Goal: Task Accomplishment & Management: Use online tool/utility

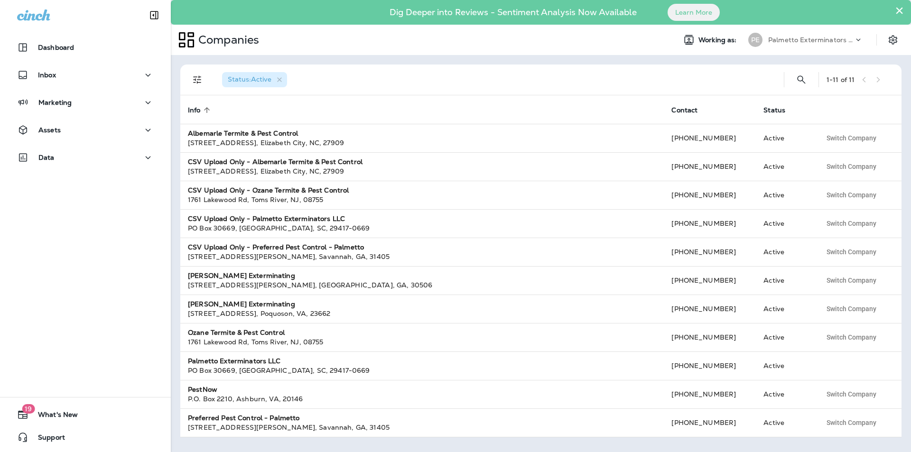
click at [897, 11] on button "×" at bounding box center [899, 10] width 9 height 15
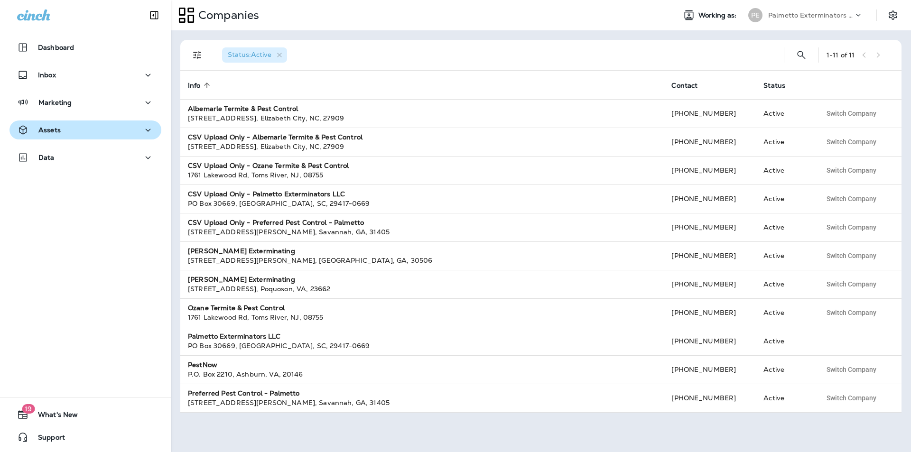
click at [50, 128] on p "Assets" at bounding box center [49, 130] width 22 height 8
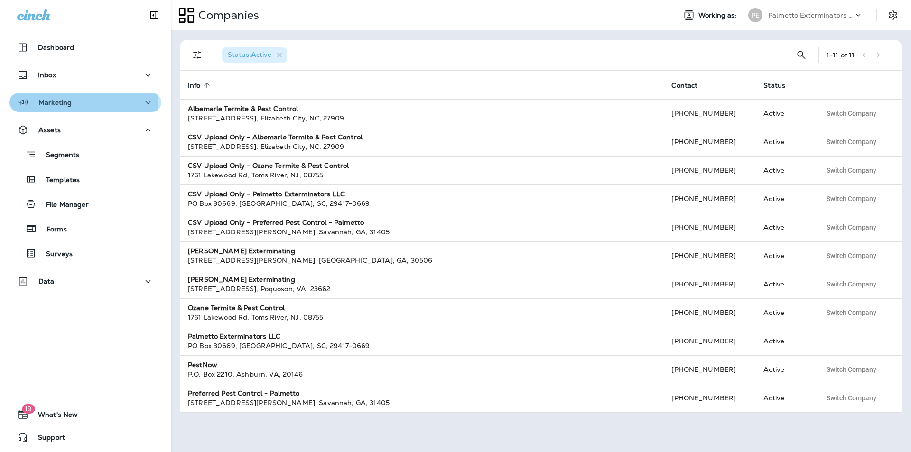
click at [55, 105] on p "Marketing" at bounding box center [54, 103] width 33 height 8
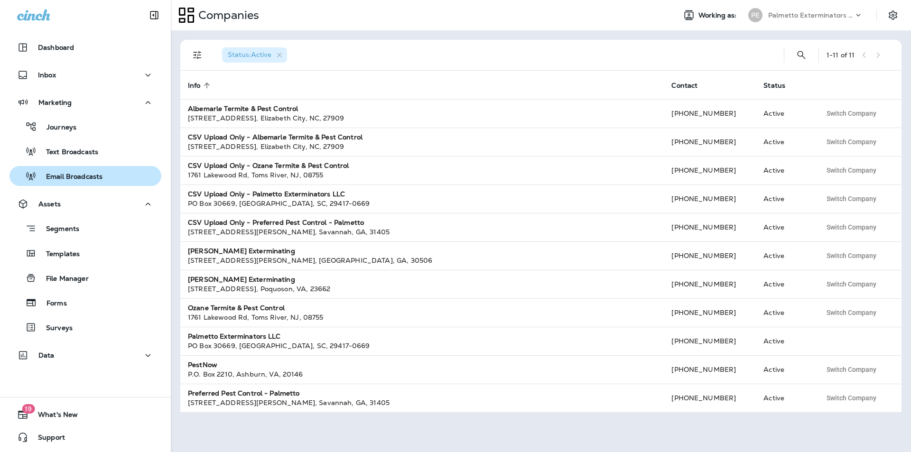
click at [61, 175] on p "Email Broadcasts" at bounding box center [70, 177] width 66 height 9
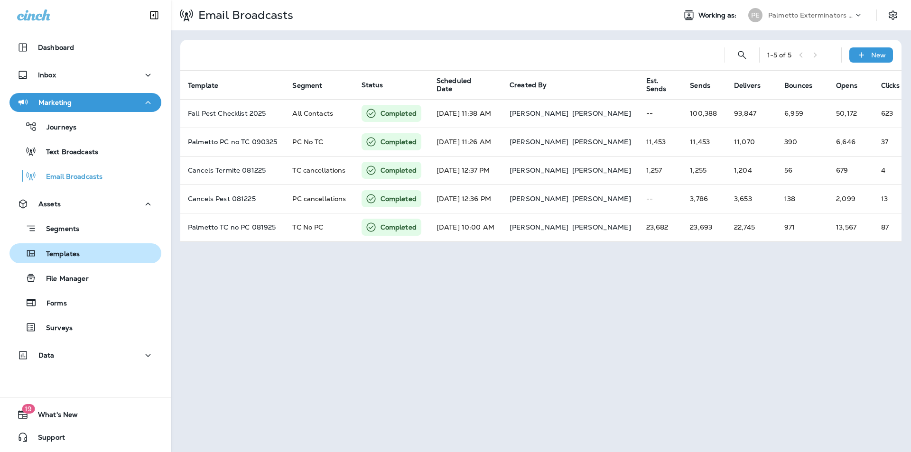
click at [60, 253] on p "Templates" at bounding box center [58, 254] width 43 height 9
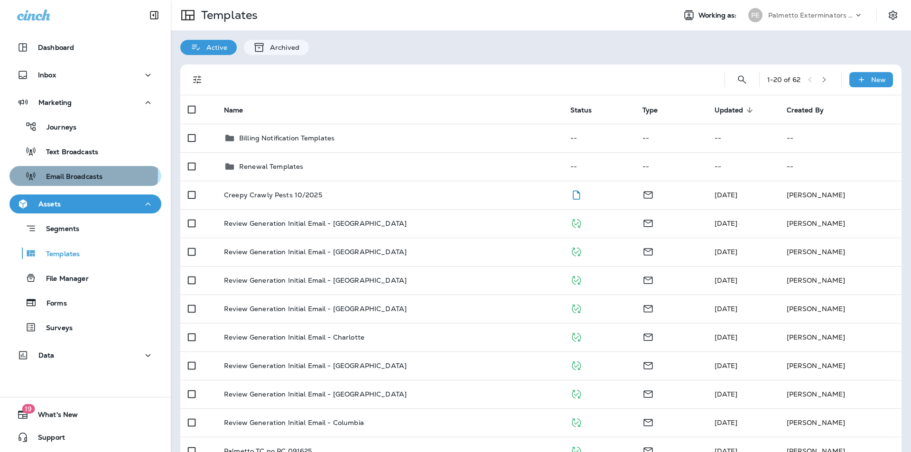
click at [67, 174] on p "Email Broadcasts" at bounding box center [70, 177] width 66 height 9
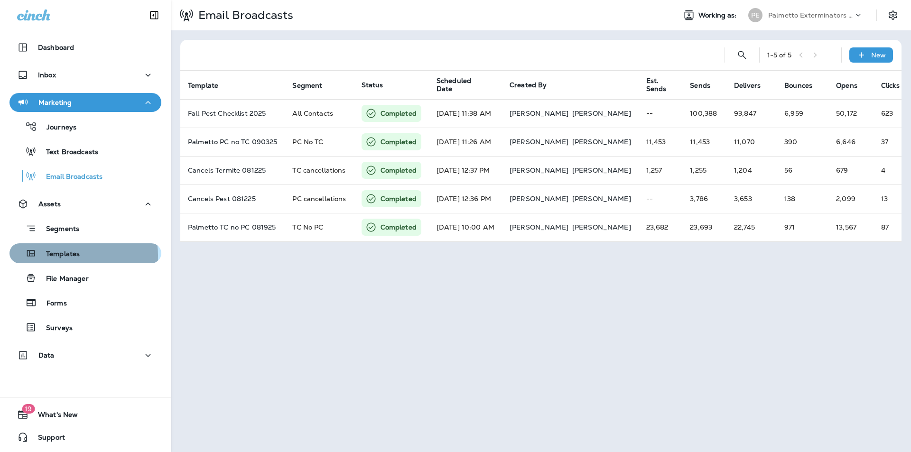
click at [64, 256] on p "Templates" at bounding box center [58, 254] width 43 height 9
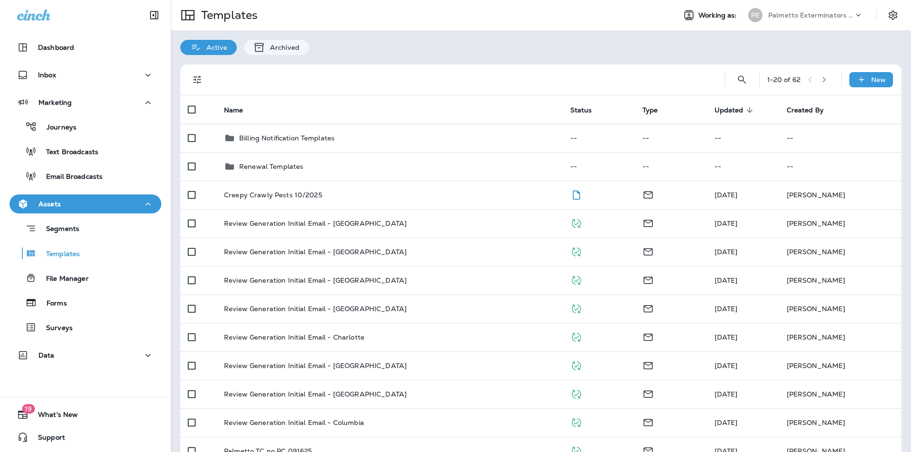
click at [779, 15] on p "Palmetto Exterminators LLC" at bounding box center [810, 15] width 85 height 8
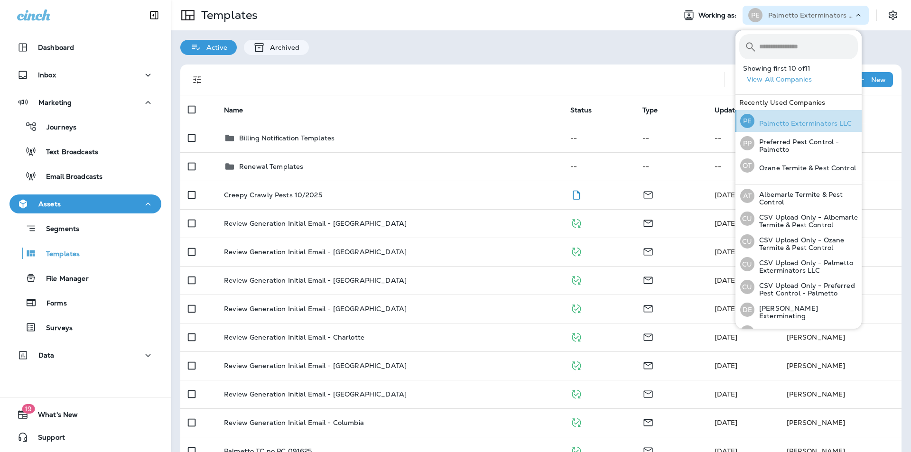
click at [801, 127] on p "Palmetto Exterminators LLC" at bounding box center [803, 124] width 98 height 8
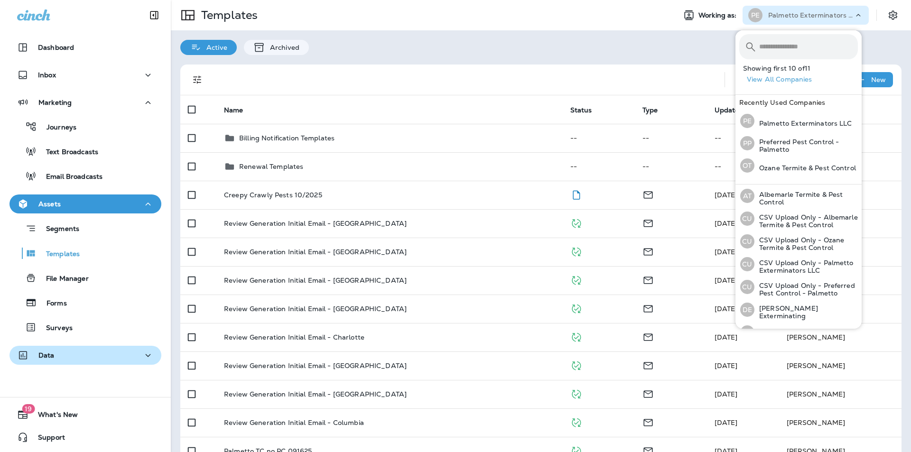
click at [41, 360] on div "Data" at bounding box center [35, 356] width 37 height 12
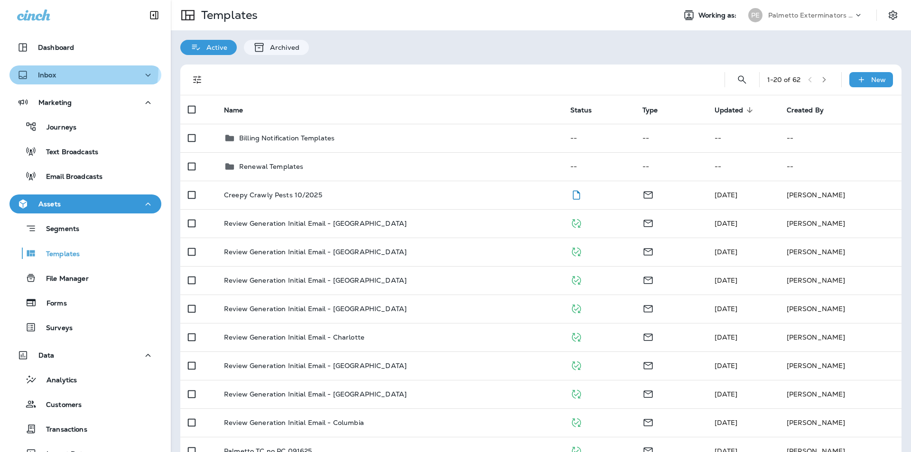
click at [48, 67] on button "Inbox" at bounding box center [85, 74] width 152 height 19
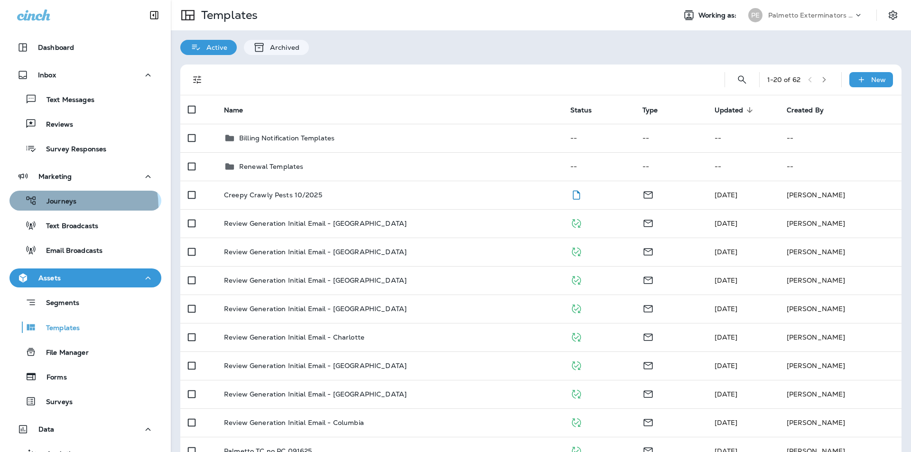
click at [62, 207] on div "Journeys" at bounding box center [44, 201] width 63 height 14
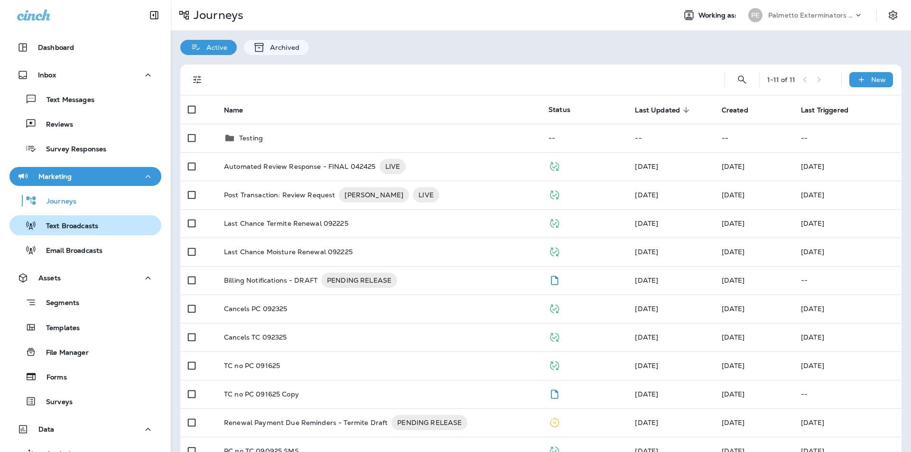
click at [59, 233] on button "Text Broadcasts" at bounding box center [85, 225] width 152 height 20
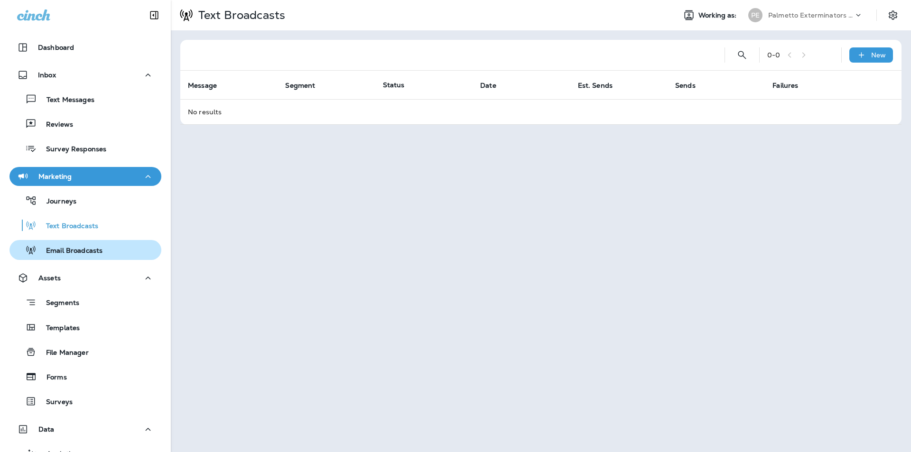
click at [56, 252] on p "Email Broadcasts" at bounding box center [70, 251] width 66 height 9
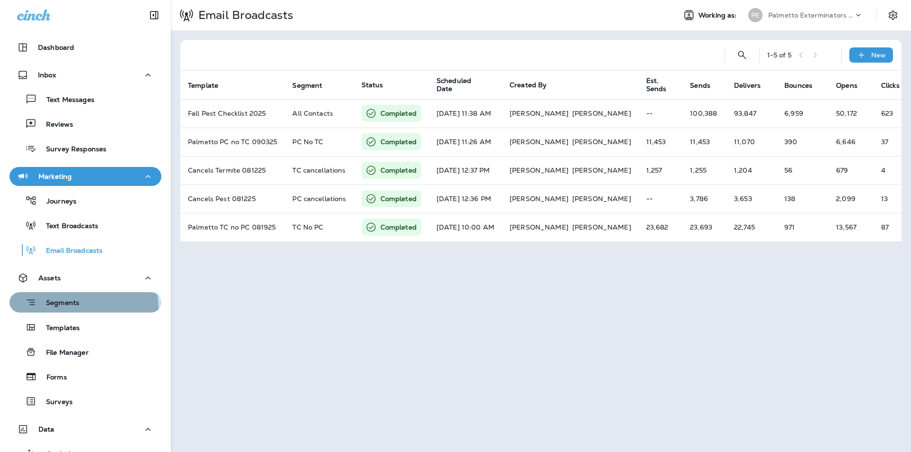
click at [61, 307] on p "Segments" at bounding box center [58, 303] width 43 height 9
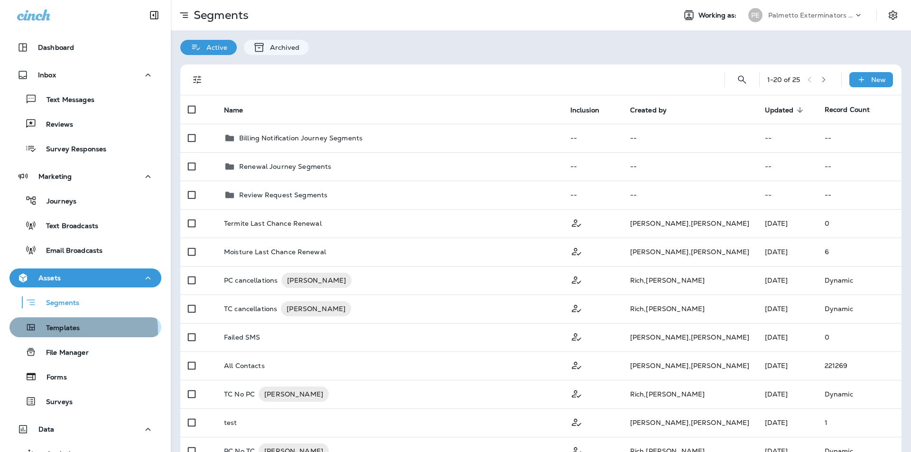
click at [65, 332] on p "Templates" at bounding box center [58, 328] width 43 height 9
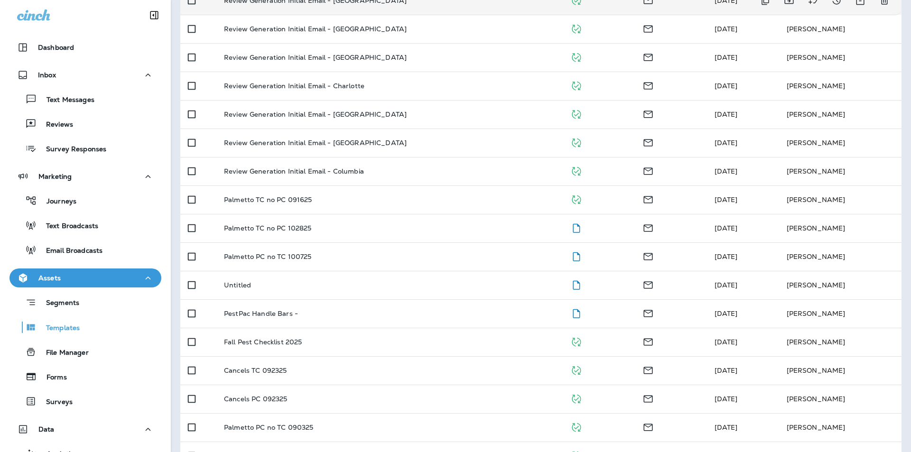
scroll to position [308, 0]
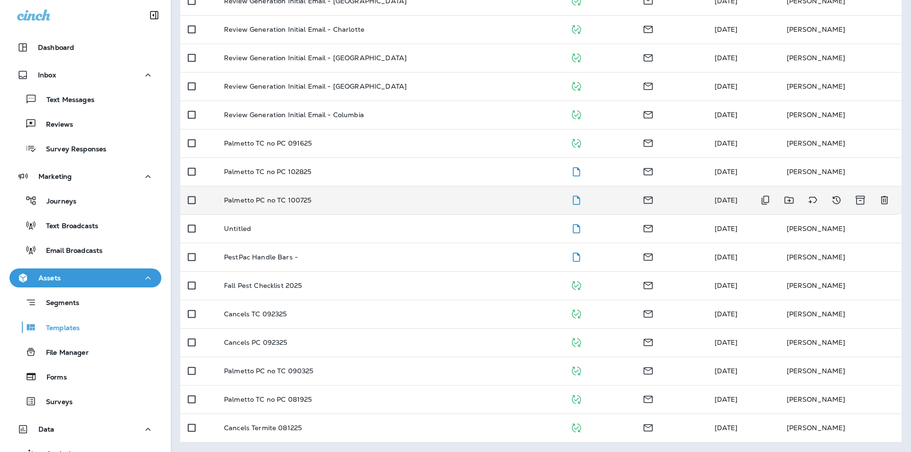
click at [252, 199] on p "Palmetto PC no TC 100725" at bounding box center [267, 200] width 87 height 8
